Goal: Information Seeking & Learning: Learn about a topic

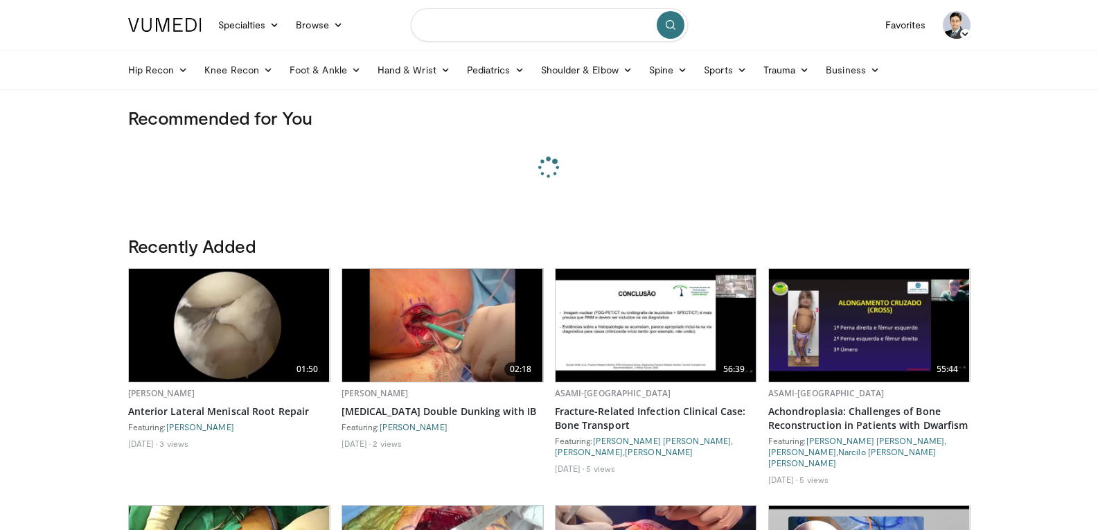
click at [452, 26] on input "Search topics, interventions" at bounding box center [549, 24] width 277 height 33
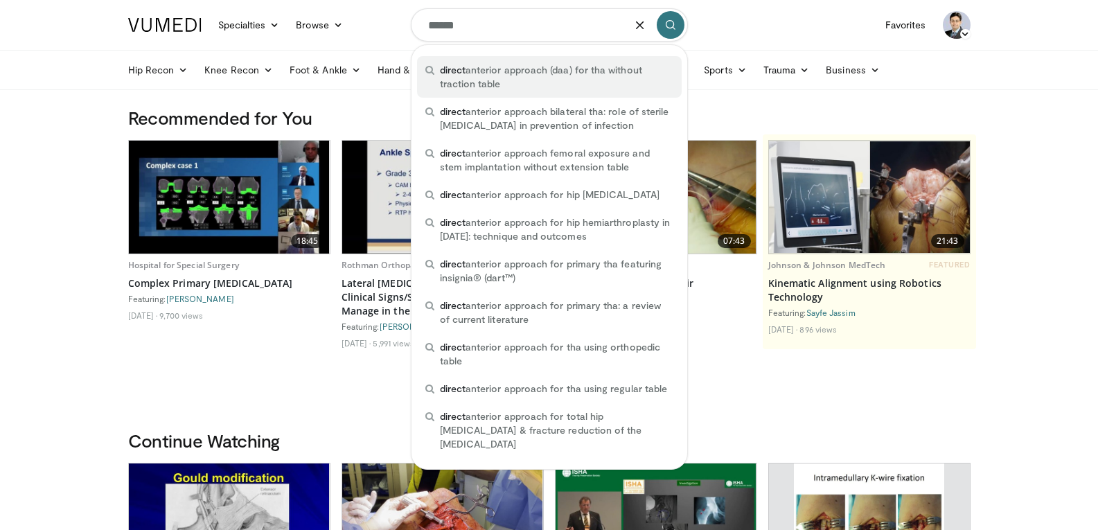
click at [492, 78] on span "direct anterior approach (daa) for tha without traction table" at bounding box center [557, 77] width 234 height 28
type input "**********"
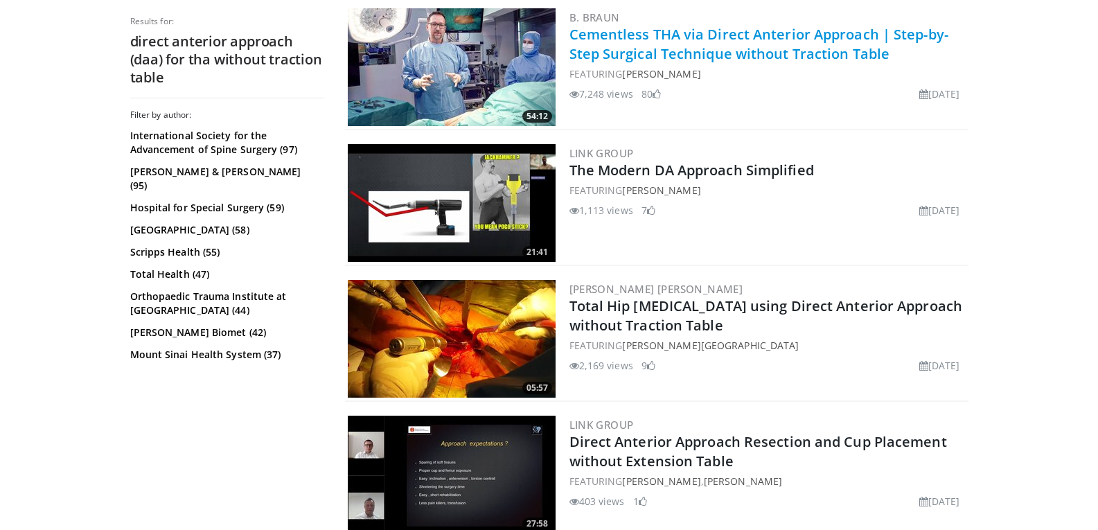
scroll to position [693, 0]
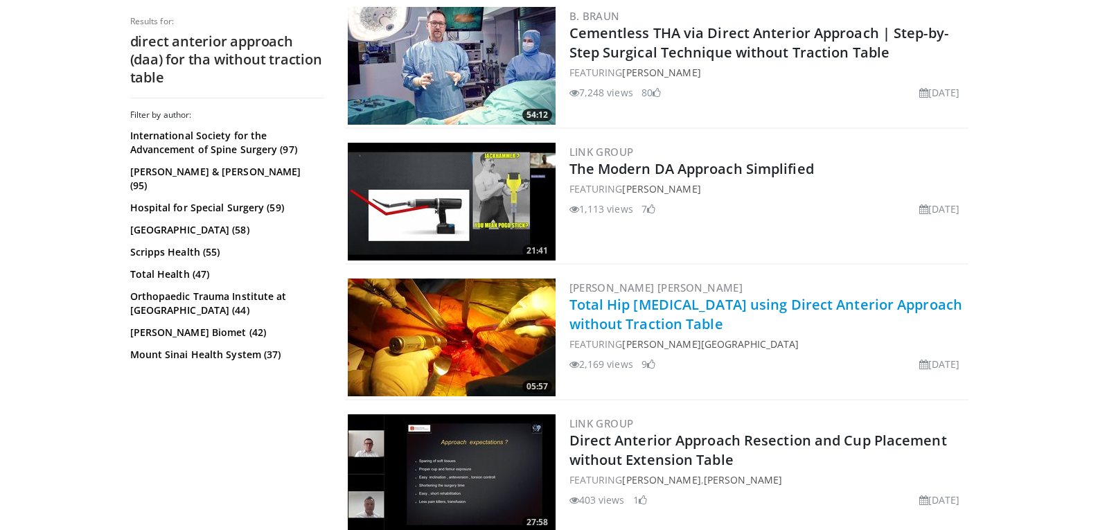
click at [658, 316] on link "Total Hip Arthroplasty using Direct Anterior Approach without Traction Table" at bounding box center [767, 314] width 394 height 38
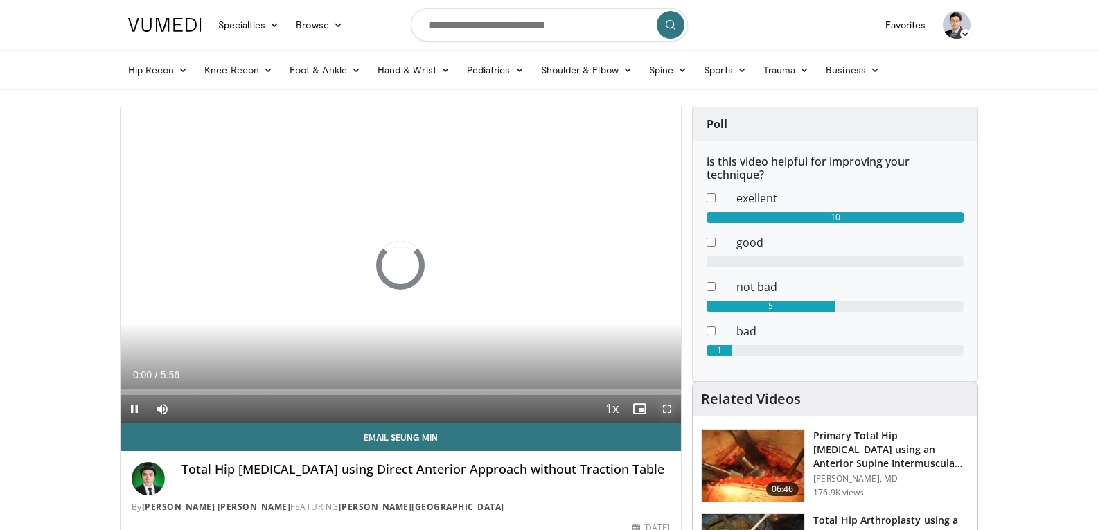
click at [664, 407] on span "Video Player" at bounding box center [667, 409] width 28 height 28
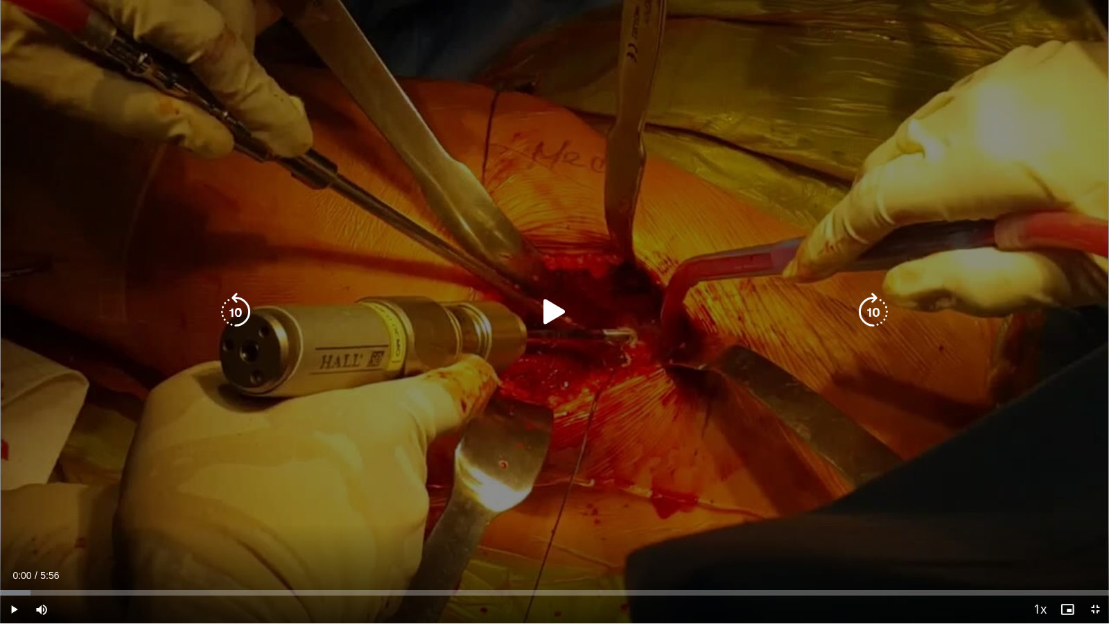
click at [551, 315] on icon "Video Player" at bounding box center [554, 311] width 39 height 39
